Goal: Task Accomplishment & Management: Manage account settings

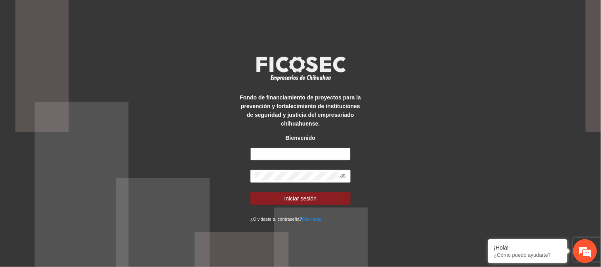
click at [324, 157] on input "text" at bounding box center [301, 154] width 100 height 13
type input "**********"
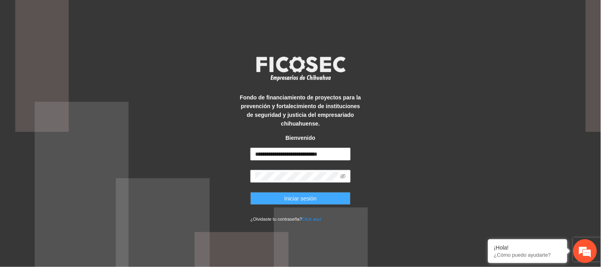
click at [306, 201] on span "Iniciar sesión" at bounding box center [301, 198] width 33 height 9
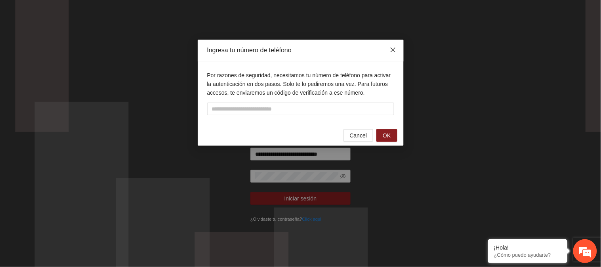
click at [393, 42] on span "Close" at bounding box center [393, 50] width 21 height 21
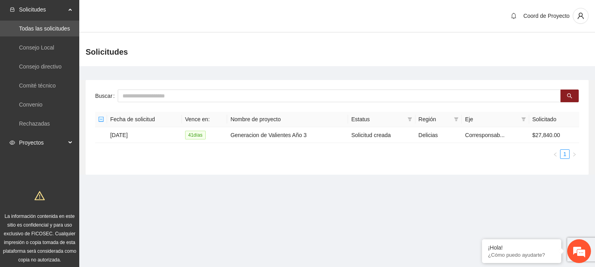
click at [33, 142] on span "Proyectos" at bounding box center [42, 143] width 47 height 16
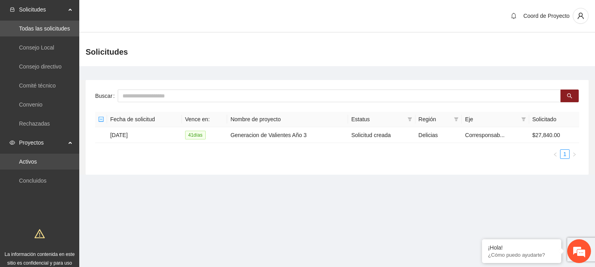
click at [34, 165] on link "Activos" at bounding box center [28, 162] width 18 height 6
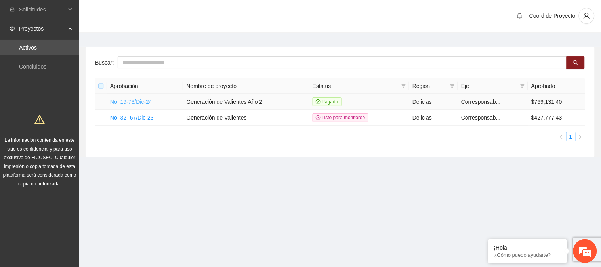
click at [140, 101] on link "No. 19-73/Dic-24" at bounding box center [131, 102] width 42 height 6
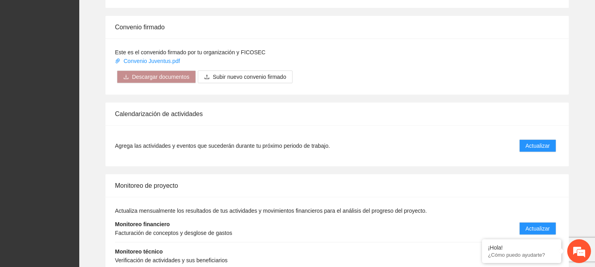
scroll to position [660, 0]
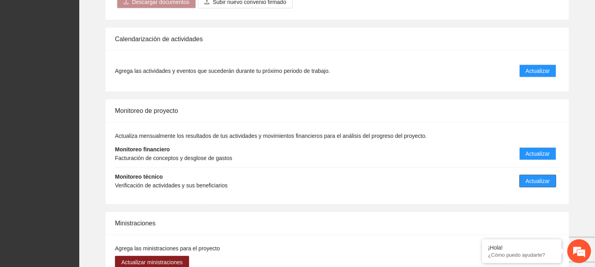
click at [541, 177] on span "Actualizar" at bounding box center [538, 181] width 24 height 9
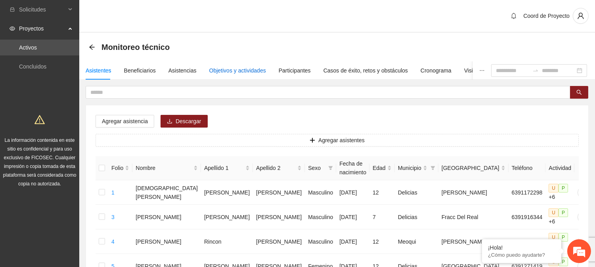
click at [245, 67] on div "Objetivos y actividades" at bounding box center [237, 70] width 57 height 9
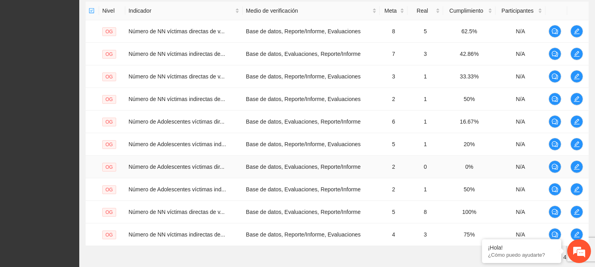
scroll to position [251, 0]
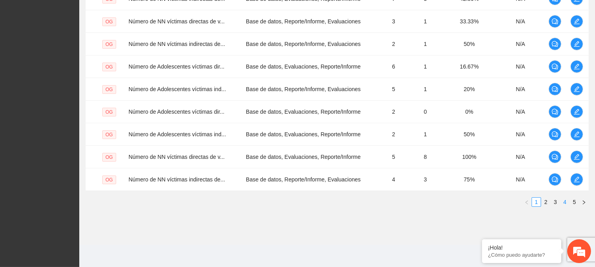
click at [563, 203] on link "4" at bounding box center [565, 202] width 9 height 9
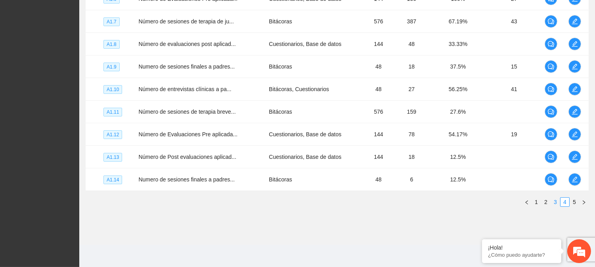
click at [554, 203] on link "3" at bounding box center [555, 202] width 9 height 9
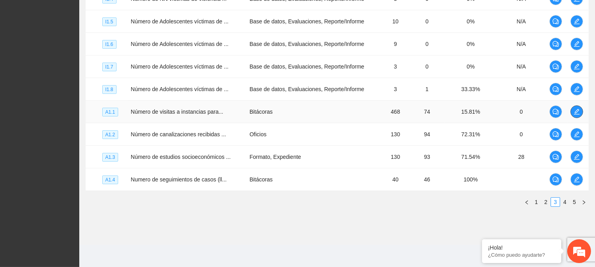
click at [578, 109] on icon "edit" at bounding box center [577, 112] width 6 height 6
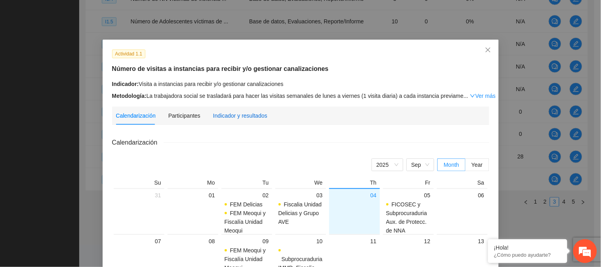
click at [243, 111] on div "Indicador y resultados" at bounding box center [240, 115] width 54 height 9
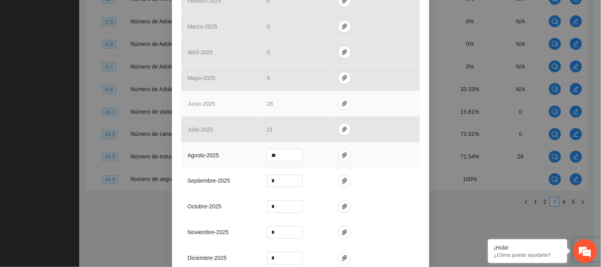
scroll to position [264, 0]
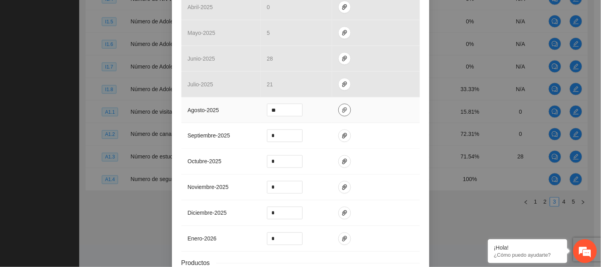
click at [342, 109] on icon "paper-clip" at bounding box center [345, 110] width 6 height 6
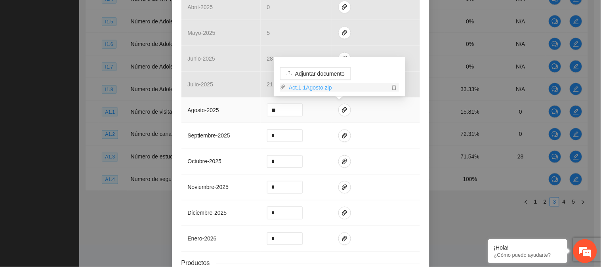
click at [298, 84] on link "Act.1.1Agosto.zip" at bounding box center [338, 87] width 104 height 9
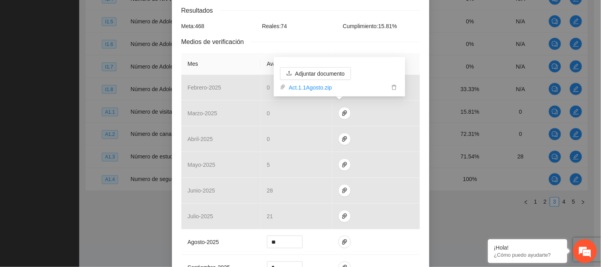
scroll to position [44, 0]
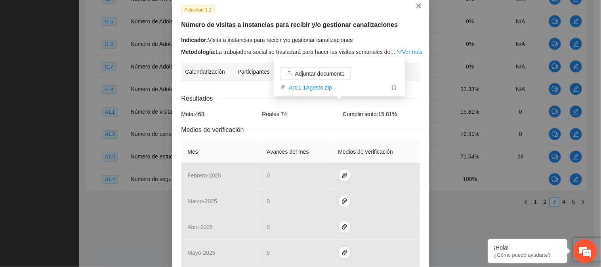
click at [416, 8] on icon "close" at bounding box center [419, 6] width 6 height 6
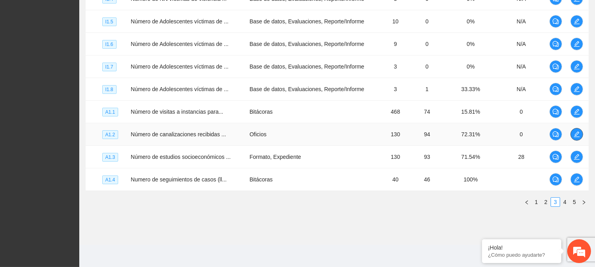
click at [575, 136] on icon "edit" at bounding box center [577, 134] width 6 height 6
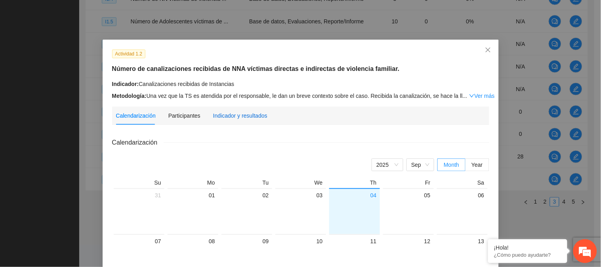
click at [249, 113] on div "Indicador y resultados" at bounding box center [240, 115] width 54 height 9
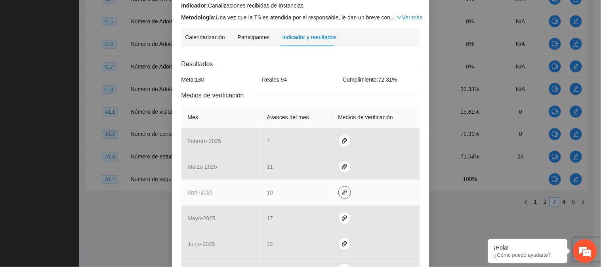
scroll to position [176, 0]
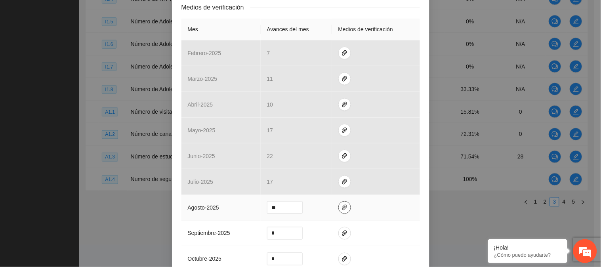
click at [342, 207] on icon "paper-clip" at bounding box center [345, 208] width 6 height 6
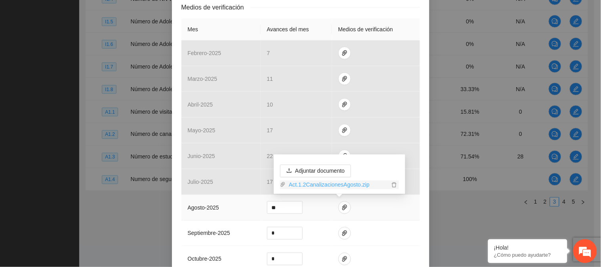
click at [355, 184] on link "Act.1.2CanalizacionesAgosto.zip" at bounding box center [338, 185] width 104 height 9
click at [417, 219] on td at bounding box center [376, 208] width 88 height 26
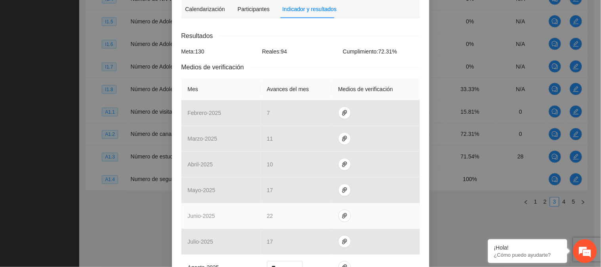
scroll to position [0, 0]
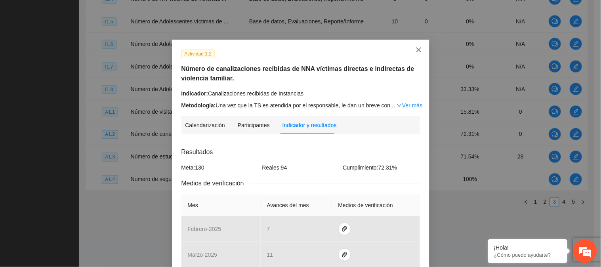
click at [418, 46] on span "Close" at bounding box center [418, 50] width 21 height 21
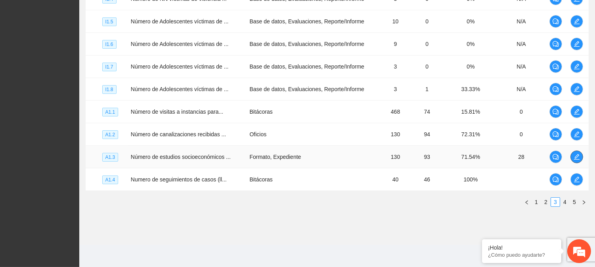
click at [578, 153] on button "button" at bounding box center [576, 157] width 13 height 13
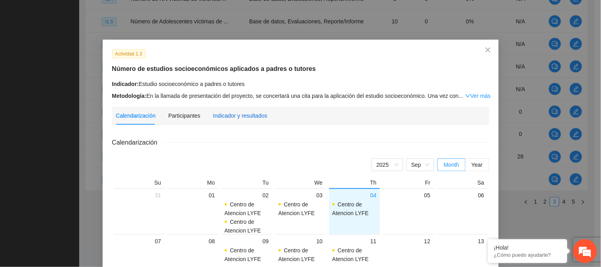
click at [244, 112] on div "Indicador y resultados" at bounding box center [240, 115] width 54 height 9
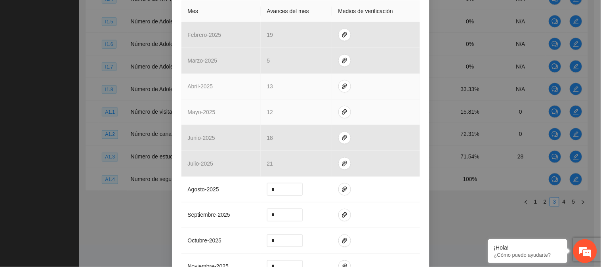
scroll to position [220, 0]
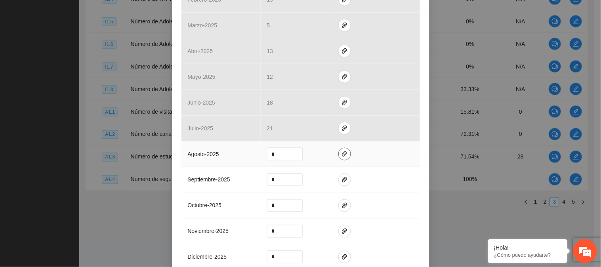
click at [342, 153] on icon "paper-clip" at bounding box center [345, 154] width 6 height 6
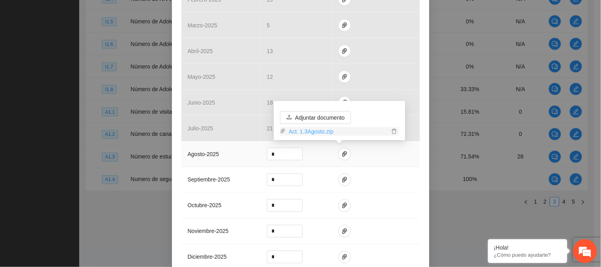
click at [320, 131] on link "Act. 1.3Agosto.zip" at bounding box center [338, 131] width 104 height 9
